Goal: Navigation & Orientation: Find specific page/section

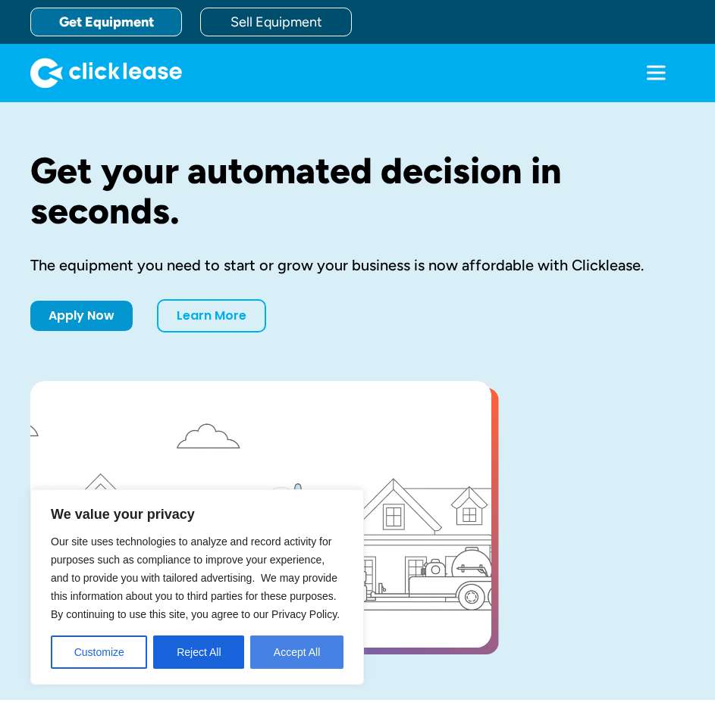
click at [308, 660] on button "Accept All" at bounding box center [296, 652] width 93 height 33
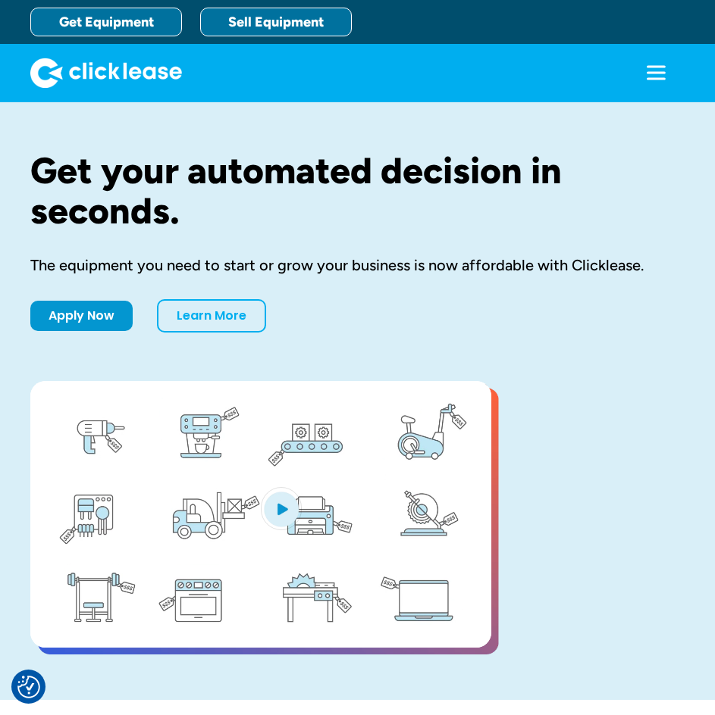
click at [274, 20] on link "Sell Equipment" at bounding box center [276, 22] width 152 height 29
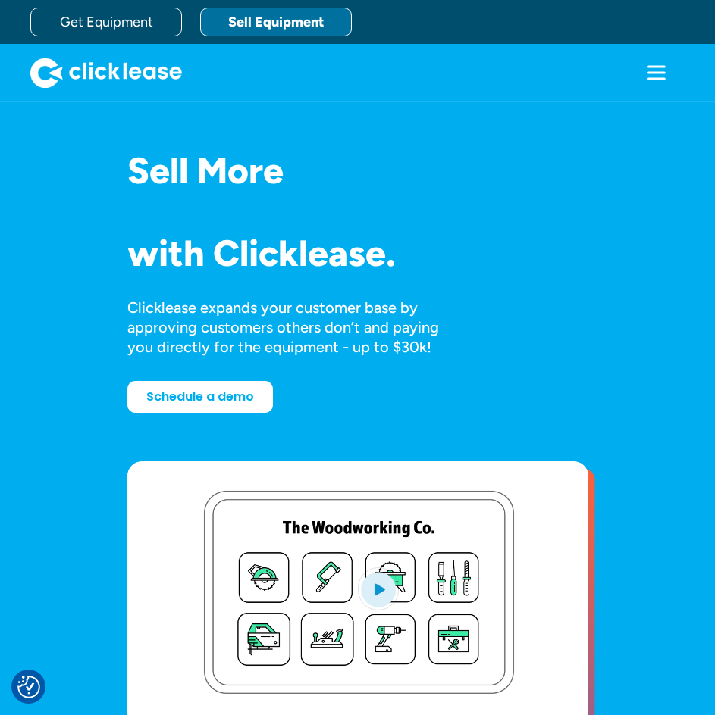
drag, startPoint x: 97, startPoint y: 202, endPoint x: 87, endPoint y: 144, distance: 59.2
click at [97, 202] on div "Sell More Trailers Mowers Everything Welders Scrubbers Pizza Ovens Bandsaws 3D …" at bounding box center [357, 441] width 521 height 678
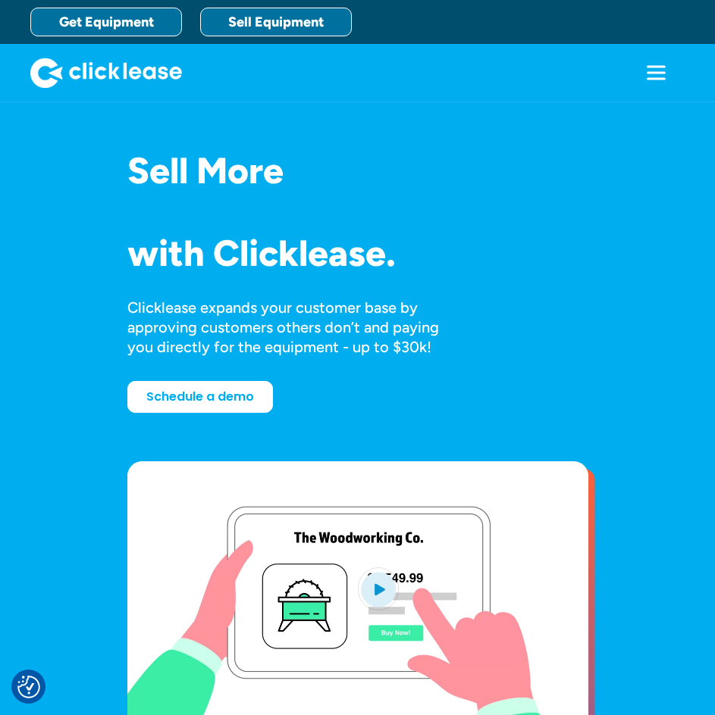
click at [105, 24] on link "Get Equipment" at bounding box center [106, 22] width 152 height 29
